Goal: Find specific page/section: Find specific page/section

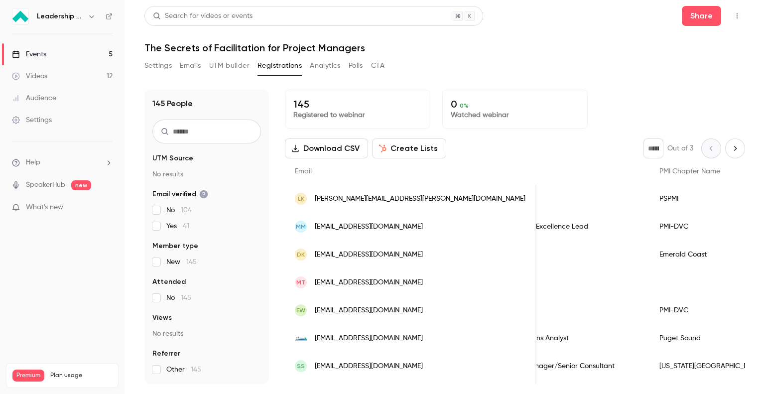
drag, startPoint x: 728, startPoint y: 147, endPoint x: 623, endPoint y: 76, distance: 127.6
click at [623, 76] on div "Settings Emails UTM builder Registrations Analytics Polls CTA" at bounding box center [444, 68] width 601 height 20
click at [730, 152] on icon "Next page" at bounding box center [735, 148] width 11 height 8
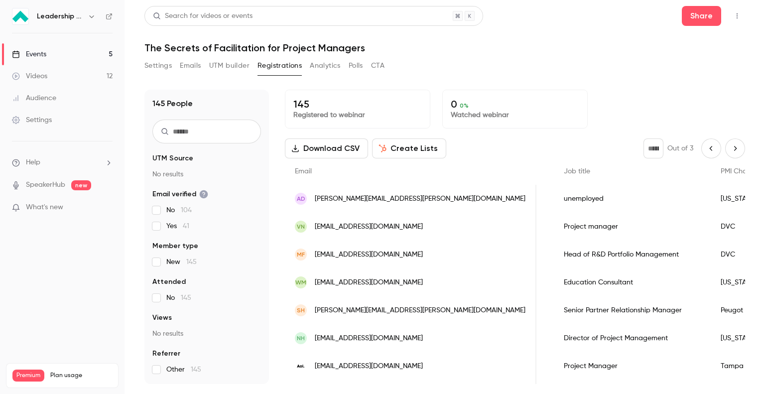
click at [730, 145] on icon "Next page" at bounding box center [735, 148] width 11 height 8
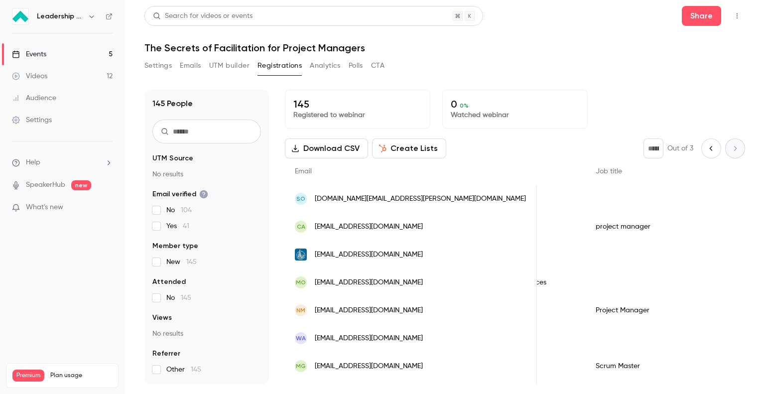
click at [706, 146] on icon "Previous page" at bounding box center [711, 148] width 11 height 8
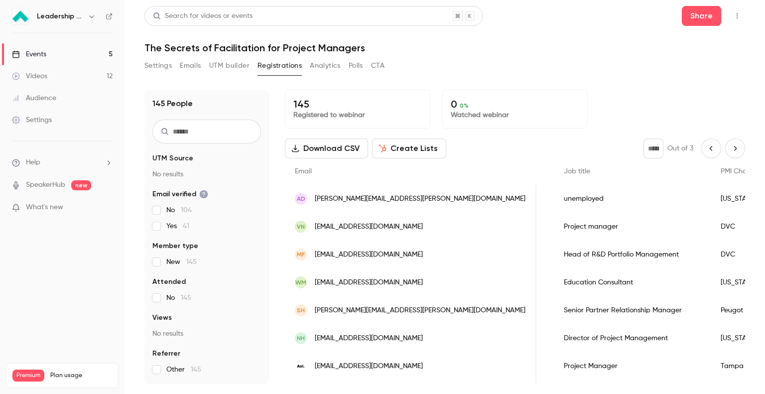
click at [706, 146] on icon "Previous page" at bounding box center [711, 148] width 11 height 8
type input "*"
